Goal: Task Accomplishment & Management: Manage account settings

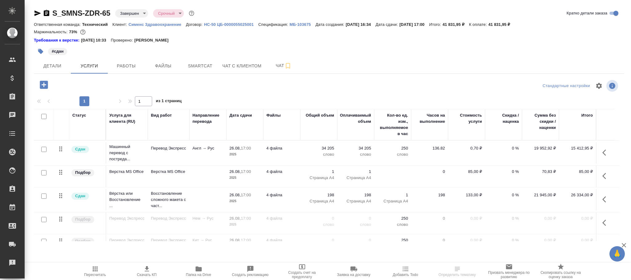
click at [136, 12] on body "🙏 .cls-1 fill:#fff; AWATERA Фокина Наталья n.fokina Клиенты Спецификации Заказы…" at bounding box center [315, 140] width 631 height 280
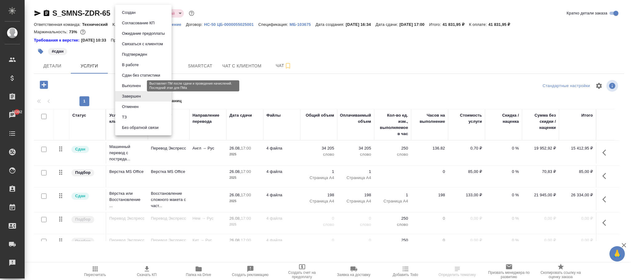
drag, startPoint x: 138, startPoint y: 84, endPoint x: 144, endPoint y: 84, distance: 6.5
click at [143, 84] on li "Выполнен" at bounding box center [143, 86] width 56 height 10
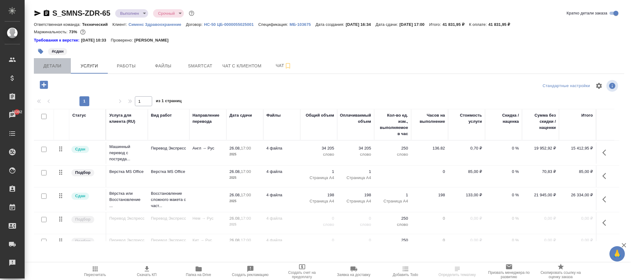
click at [57, 65] on span "Детали" at bounding box center [53, 66] width 30 height 8
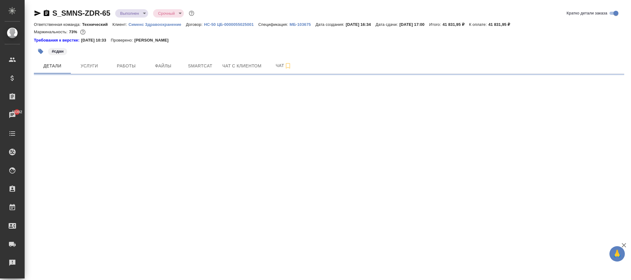
select select "RU"
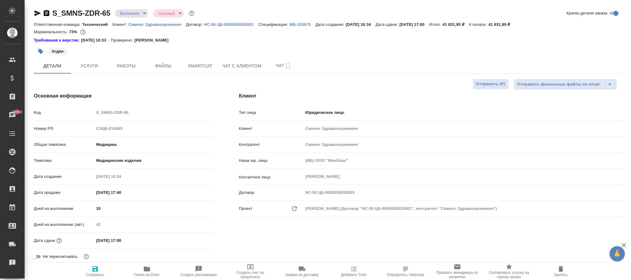
type textarea "x"
drag, startPoint x: 96, startPoint y: 269, endPoint x: 96, endPoint y: 10, distance: 259.4
click at [96, 268] on icon "button" at bounding box center [95, 269] width 6 height 6
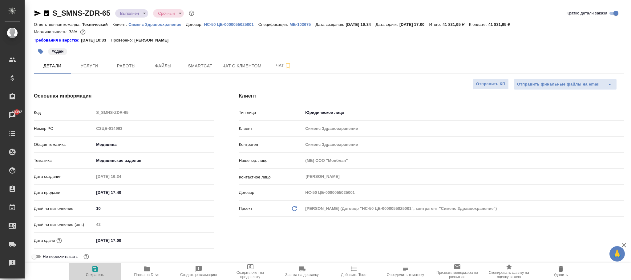
type textarea "x"
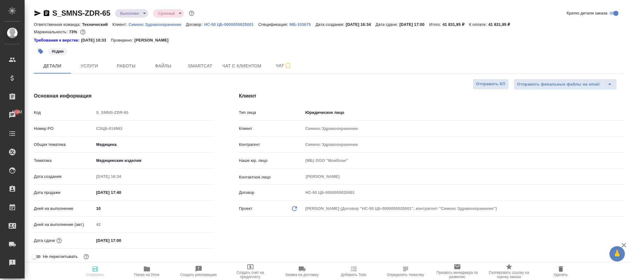
type textarea "x"
select select "RU"
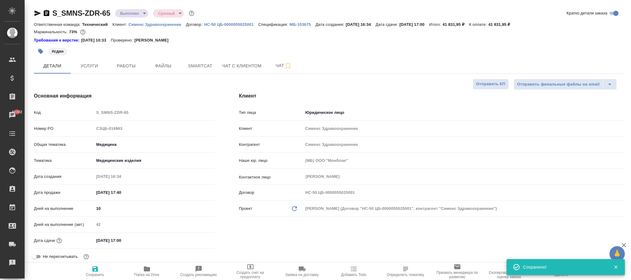
type textarea "x"
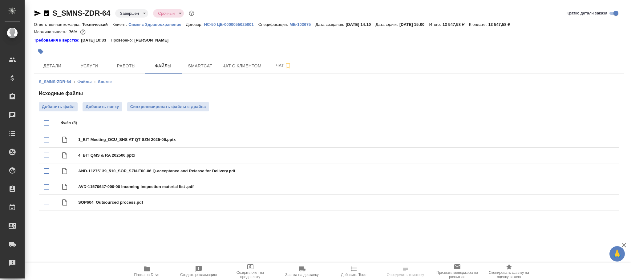
click at [134, 14] on body "🙏 .cls-1 fill:#fff; AWATERA Фокина Наталья n.fokina Клиенты Спецификации Заказы…" at bounding box center [315, 140] width 631 height 280
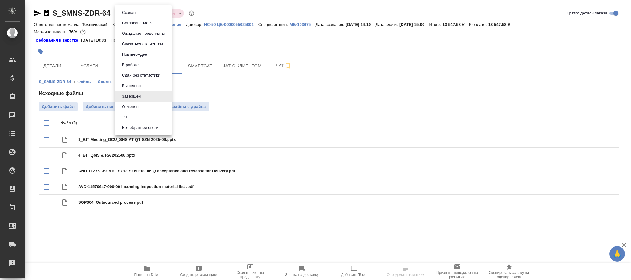
click at [143, 86] on li "Выполнен" at bounding box center [143, 86] width 56 height 10
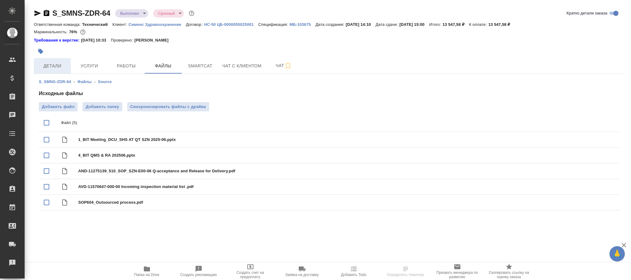
click at [54, 67] on span "Детали" at bounding box center [53, 66] width 30 height 8
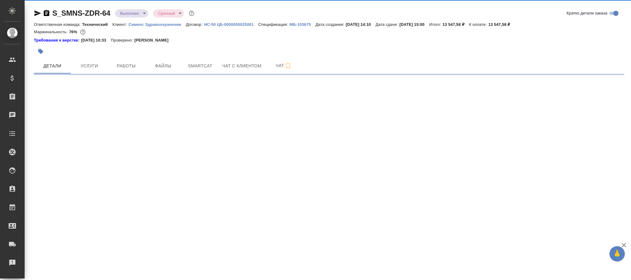
select select "RU"
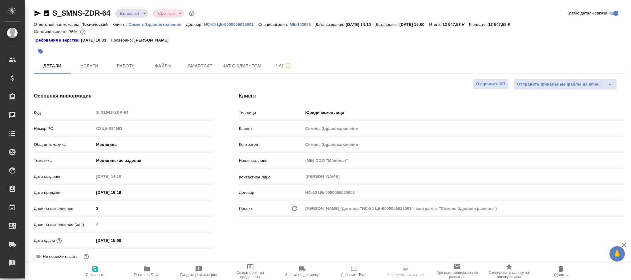
type textarea "x"
click at [93, 275] on span "Сохранить" at bounding box center [95, 275] width 18 height 4
type textarea "x"
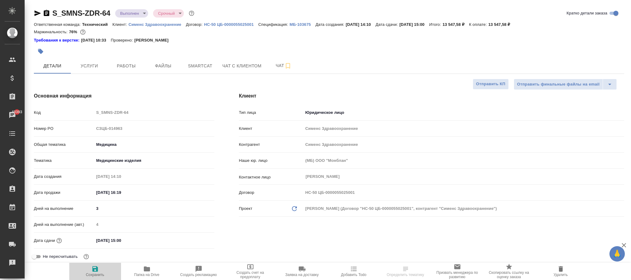
type textarea "x"
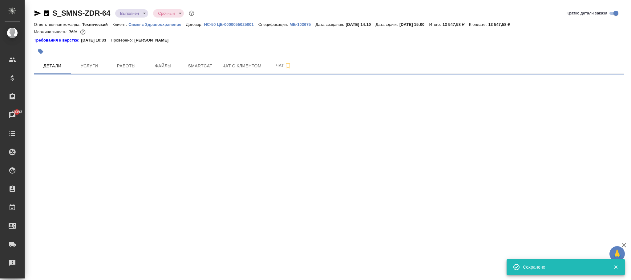
select select "RU"
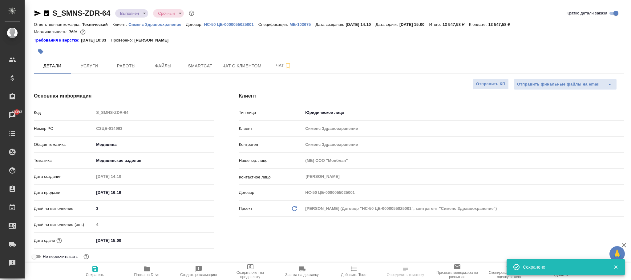
type textarea "x"
select select "RU"
type textarea "x"
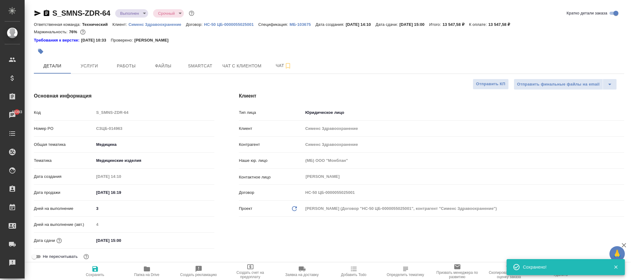
type textarea "x"
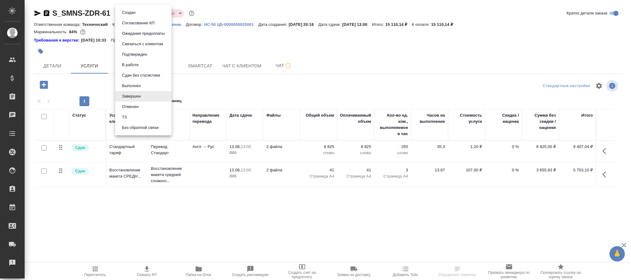
click at [135, 11] on body "🙏 .cls-1 fill:#fff; AWATERA Фокина Наталья n.fokina Клиенты Спецификации Заказы…" at bounding box center [315, 140] width 631 height 280
click at [138, 83] on button "Выполнен" at bounding box center [131, 86] width 22 height 7
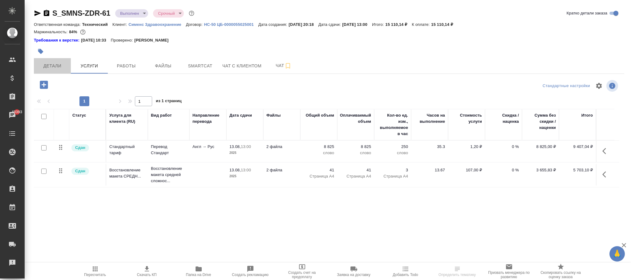
click at [50, 67] on span "Детали" at bounding box center [53, 66] width 30 height 8
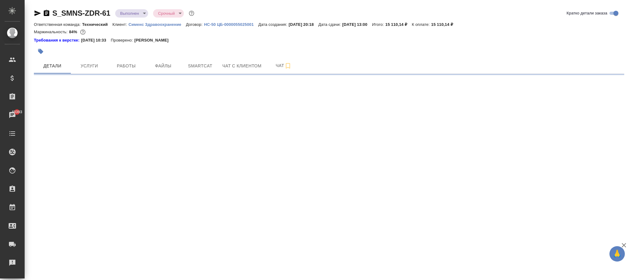
select select "RU"
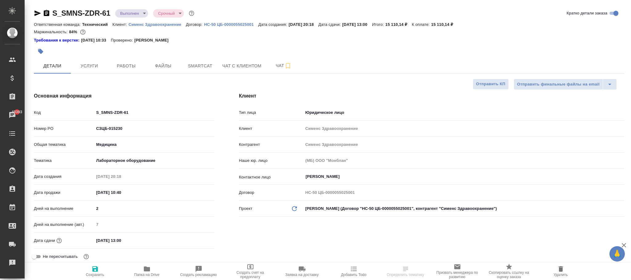
type textarea "x"
drag, startPoint x: 95, startPoint y: 269, endPoint x: 113, endPoint y: 1, distance: 268.9
click at [96, 270] on icon "button" at bounding box center [95, 269] width 6 height 6
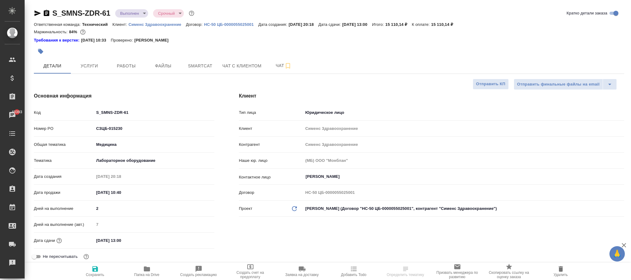
type textarea "x"
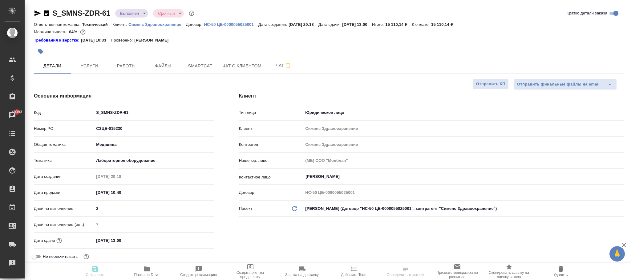
type textarea "x"
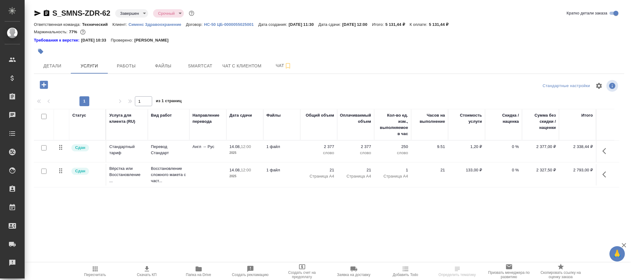
click at [140, 15] on body "🙏 .cls-1 fill:#fff; AWATERA Фокина Наталья n.fokina Клиенты Спецификации Заказы…" at bounding box center [315, 140] width 631 height 280
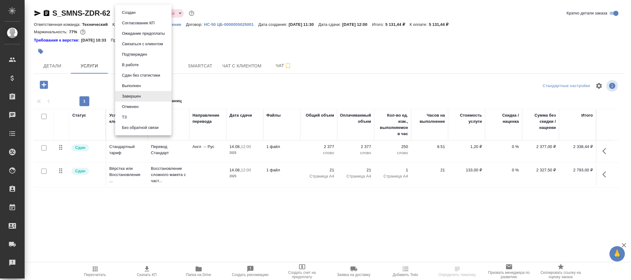
click at [144, 87] on li "Выполнен" at bounding box center [143, 86] width 56 height 10
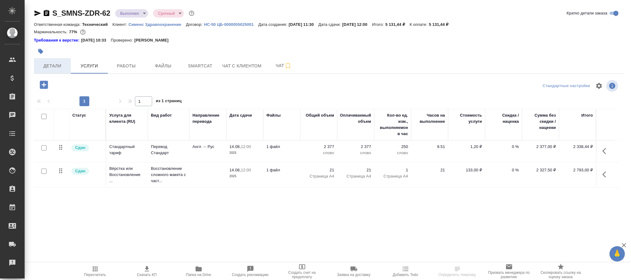
click at [55, 67] on span "Детали" at bounding box center [53, 66] width 30 height 8
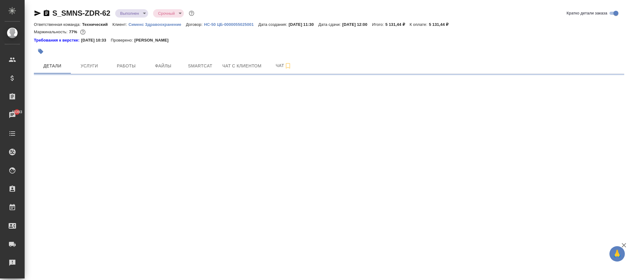
select select "RU"
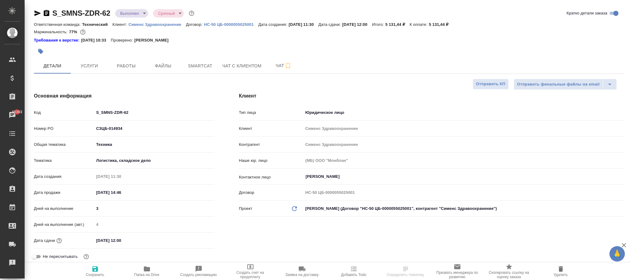
type textarea "x"
click at [100, 268] on span "Сохранить" at bounding box center [95, 272] width 44 height 12
type textarea "x"
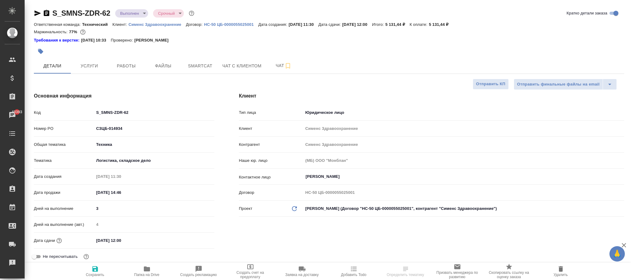
type textarea "x"
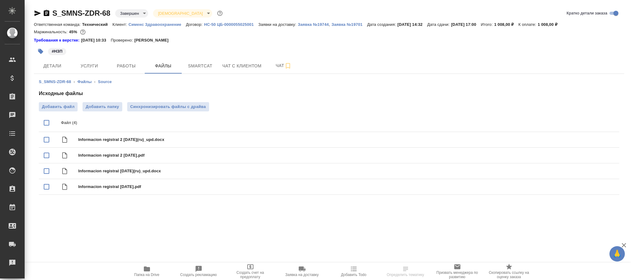
click at [141, 12] on body "🙏 .cls-1 fill:#fff; AWATERA Фокина Наталья n.fokina Клиенты Спецификации Заказы…" at bounding box center [315, 140] width 631 height 280
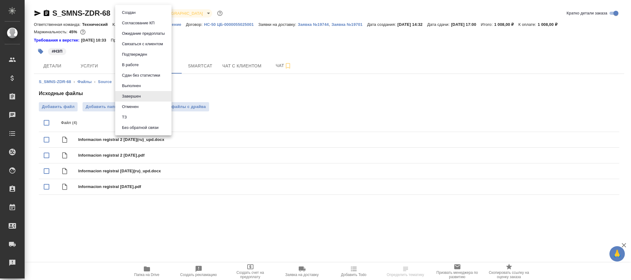
click at [145, 84] on li "Выполнен" at bounding box center [143, 86] width 56 height 10
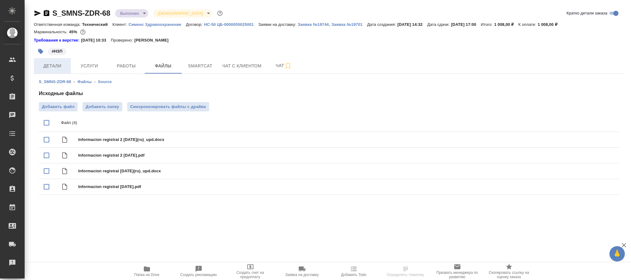
click at [54, 70] on span "Детали" at bounding box center [53, 66] width 30 height 8
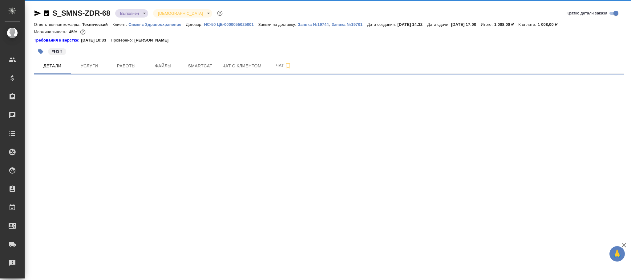
select select "RU"
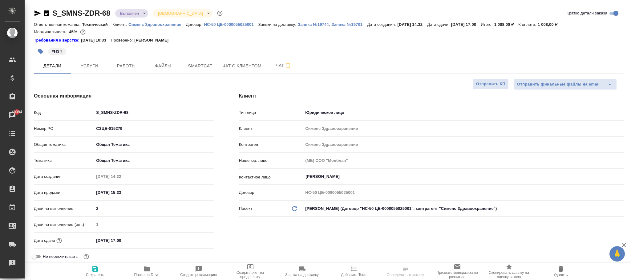
type textarea "x"
click at [99, 274] on span "Сохранить" at bounding box center [95, 275] width 18 height 4
type textarea "x"
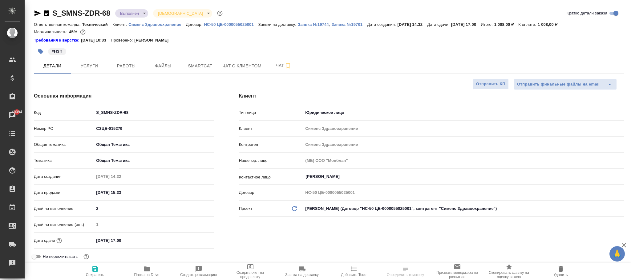
type textarea "x"
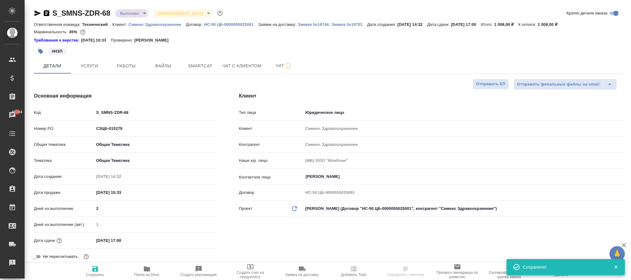
select select "RU"
type textarea "x"
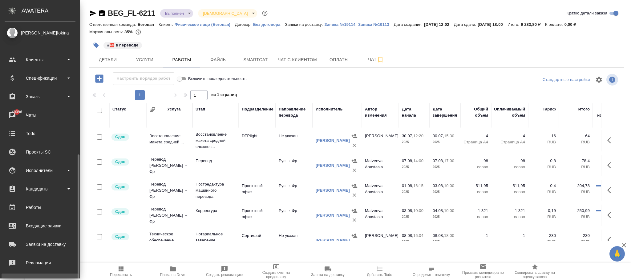
scroll to position [75, 0]
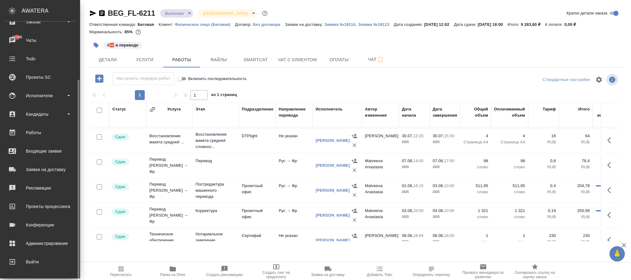
click at [52, 245] on div "Администрирование" at bounding box center [40, 243] width 71 height 9
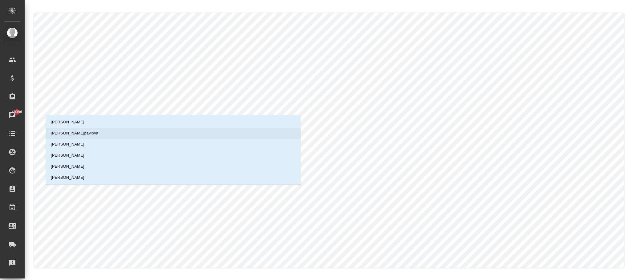
click at [111, 132] on li "Павлова Антонина a.pavlova" at bounding box center [173, 133] width 255 height 11
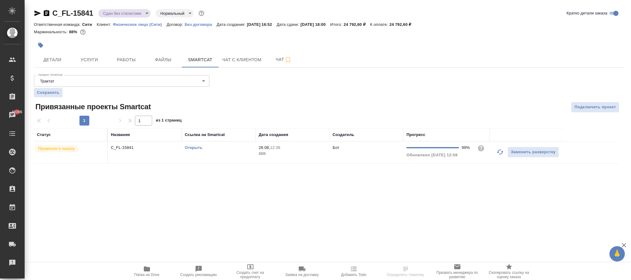
click at [299, 152] on p "2025" at bounding box center [293, 154] width 68 height 6
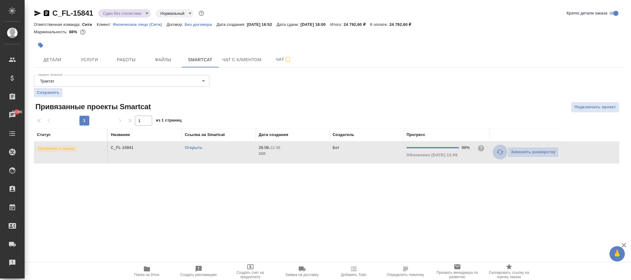
click at [500, 152] on icon "button" at bounding box center [500, 151] width 7 height 7
click at [222, 150] on div "Открыть" at bounding box center [219, 148] width 68 height 6
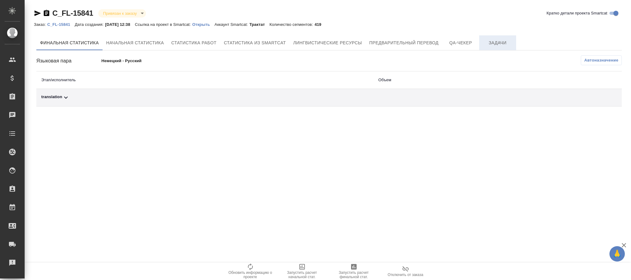
click at [499, 44] on span "Задачи" at bounding box center [498, 43] width 30 height 8
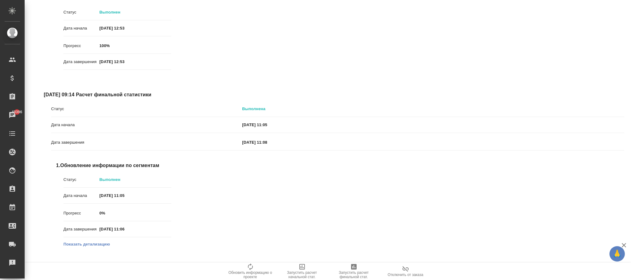
scroll to position [370, 0]
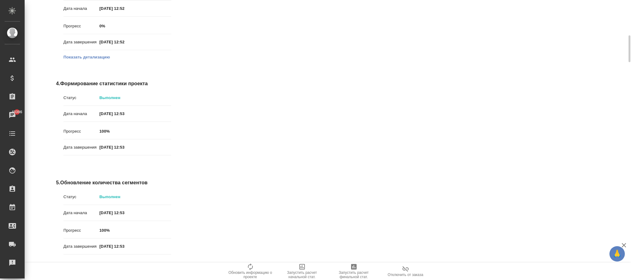
click at [103, 56] on button "Показать детализацию" at bounding box center [86, 57] width 47 height 6
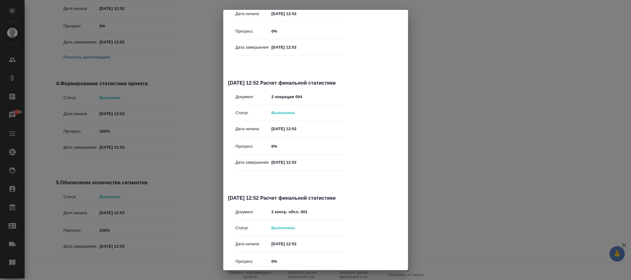
scroll to position [390, 0]
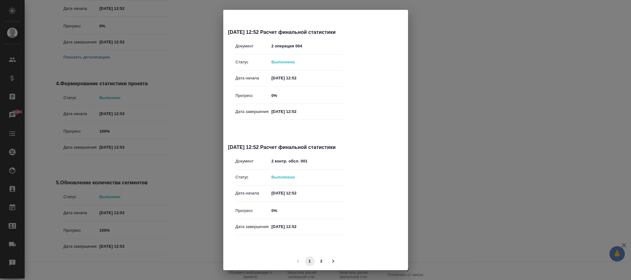
click at [532, 124] on div "Документы (9) Фильтр по статусу Все all [DATE] 12:52 Расчет финальной статистик…" at bounding box center [315, 140] width 631 height 280
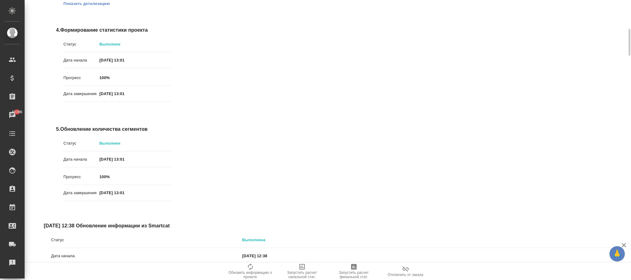
scroll to position [2223, 0]
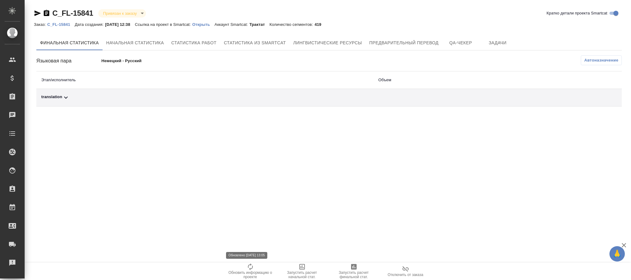
click at [253, 271] on span "Обновить информацию о проекте" at bounding box center [250, 275] width 44 height 9
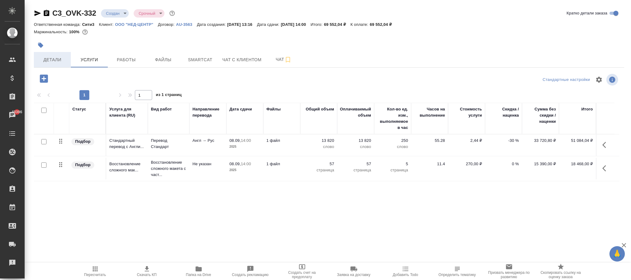
click at [55, 59] on span "Детали" at bounding box center [53, 60] width 30 height 8
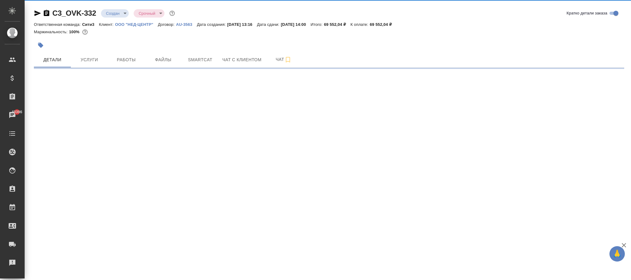
select select "RU"
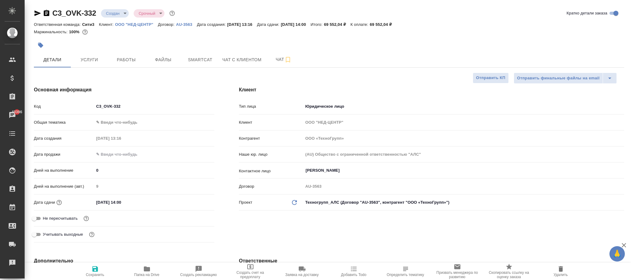
type textarea "x"
drag, startPoint x: 98, startPoint y: 8, endPoint x: 53, endPoint y: 9, distance: 45.3
click at [53, 9] on div "C3_OVK-332 Создан new Срочный urgent" at bounding box center [105, 13] width 142 height 10
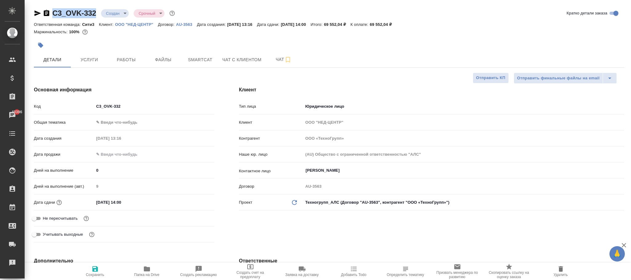
copy link "C3_OVK-332"
type textarea "x"
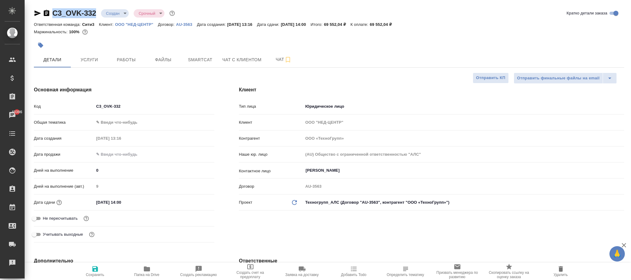
type textarea "x"
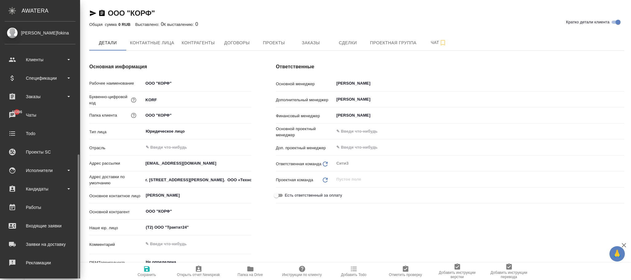
scroll to position [75, 0]
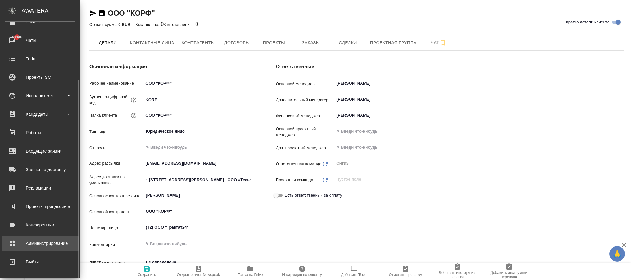
click at [57, 244] on div "Администрирование" at bounding box center [40, 243] width 71 height 9
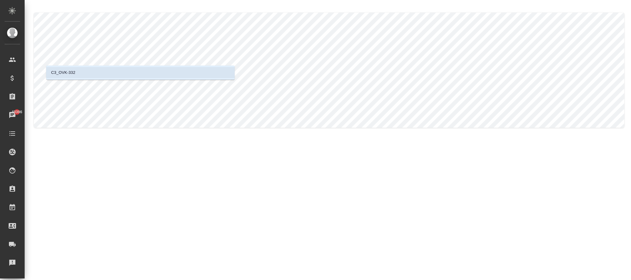
drag, startPoint x: 83, startPoint y: 71, endPoint x: 73, endPoint y: 5, distance: 67.6
click at [84, 68] on li "C3_OVK-332" at bounding box center [140, 72] width 189 height 11
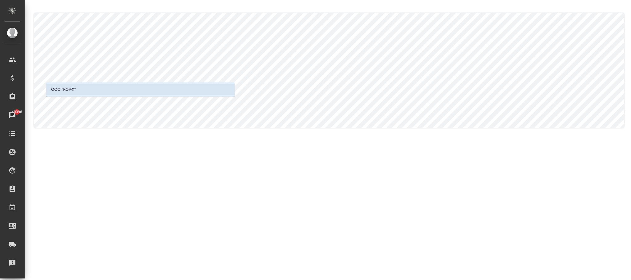
click at [113, 86] on li "ООО "КОРФ"" at bounding box center [140, 89] width 189 height 11
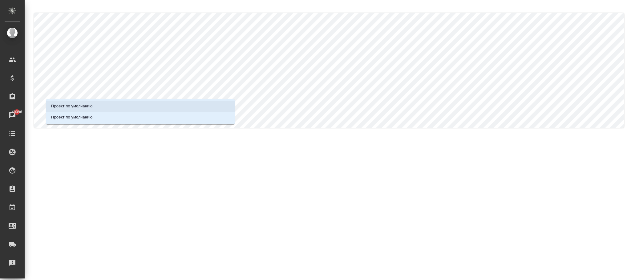
click at [133, 107] on li "Проект по умолчанию" at bounding box center [140, 106] width 189 height 11
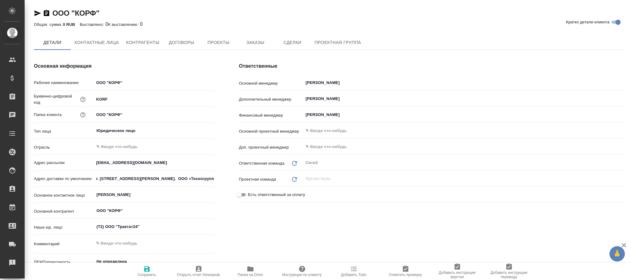
type textarea "x"
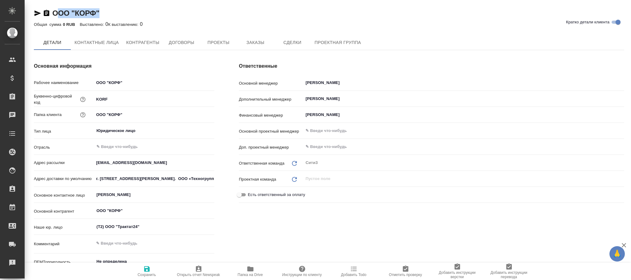
type textarea "x"
drag, startPoint x: 80, startPoint y: 12, endPoint x: 47, endPoint y: 13, distance: 32.4
click at [47, 13] on div "ООО "[PERSON_NAME]" Кратко детали клиента" at bounding box center [329, 13] width 591 height 10
type textarea "x"
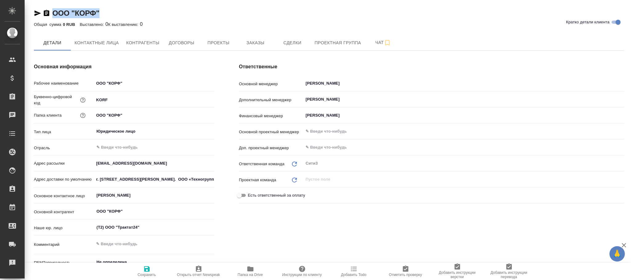
copy link "ООО "КОРФ""
type textarea "x"
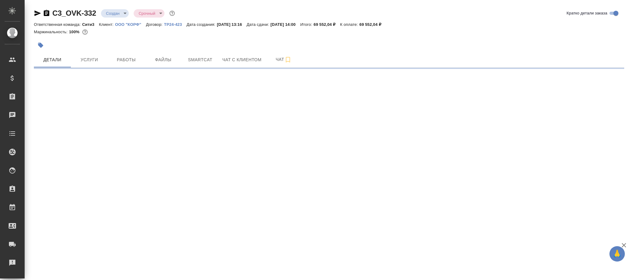
select select "RU"
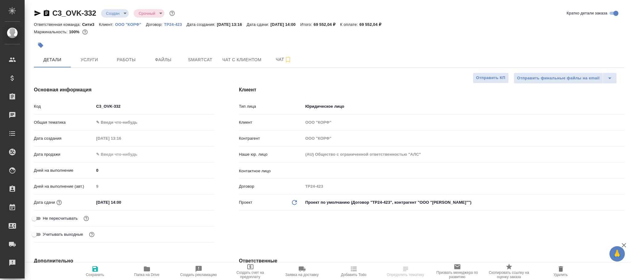
type textarea "x"
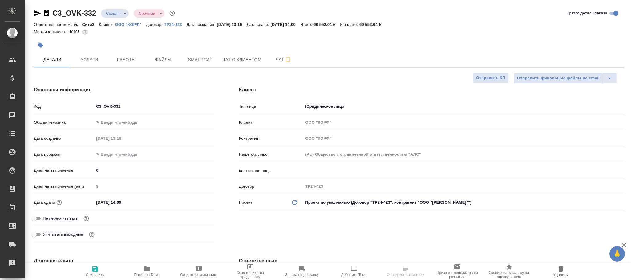
type textarea "x"
select select "RU"
type textarea "x"
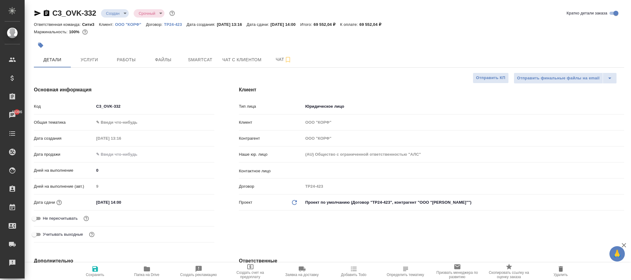
type textarea "x"
